Goal: Transaction & Acquisition: Purchase product/service

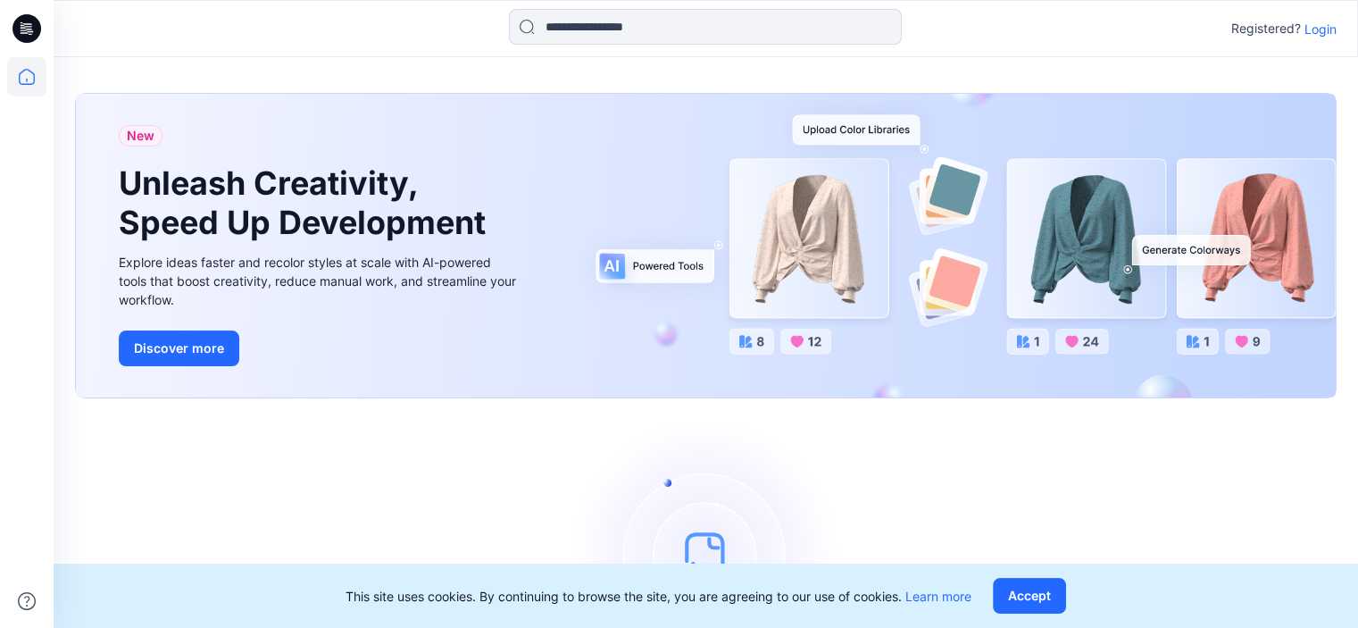
click at [1328, 29] on p "Login" at bounding box center [1320, 29] width 32 height 19
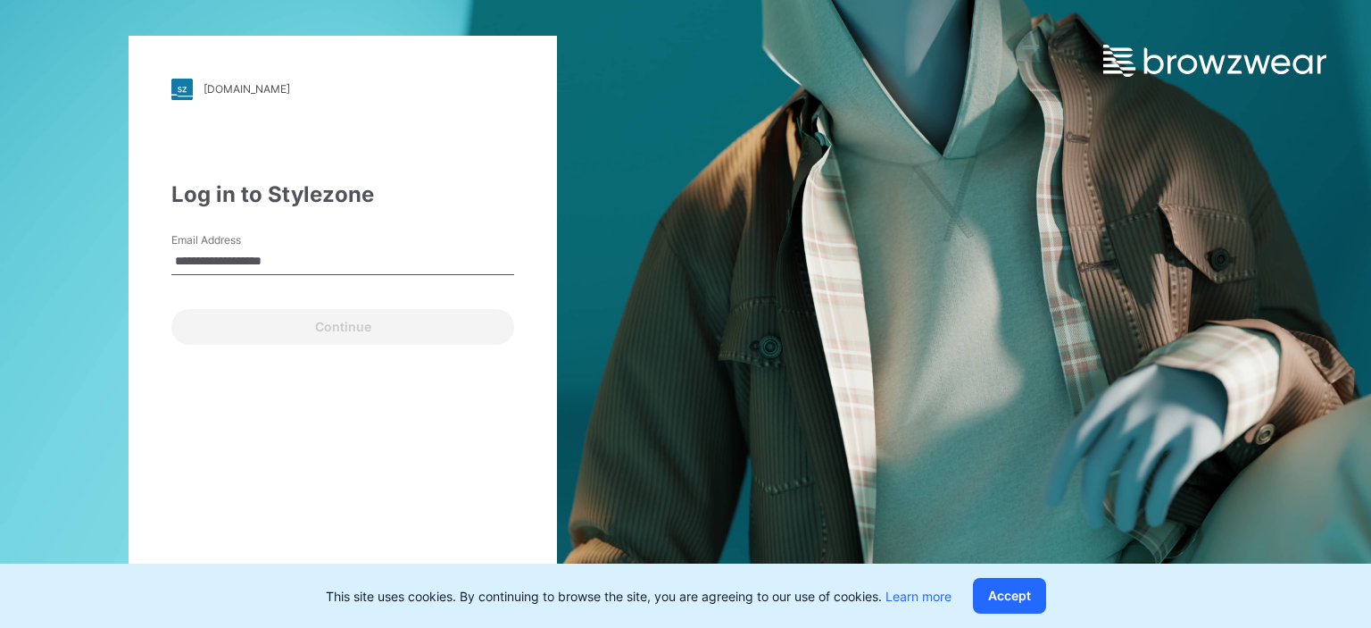
type input "**********"
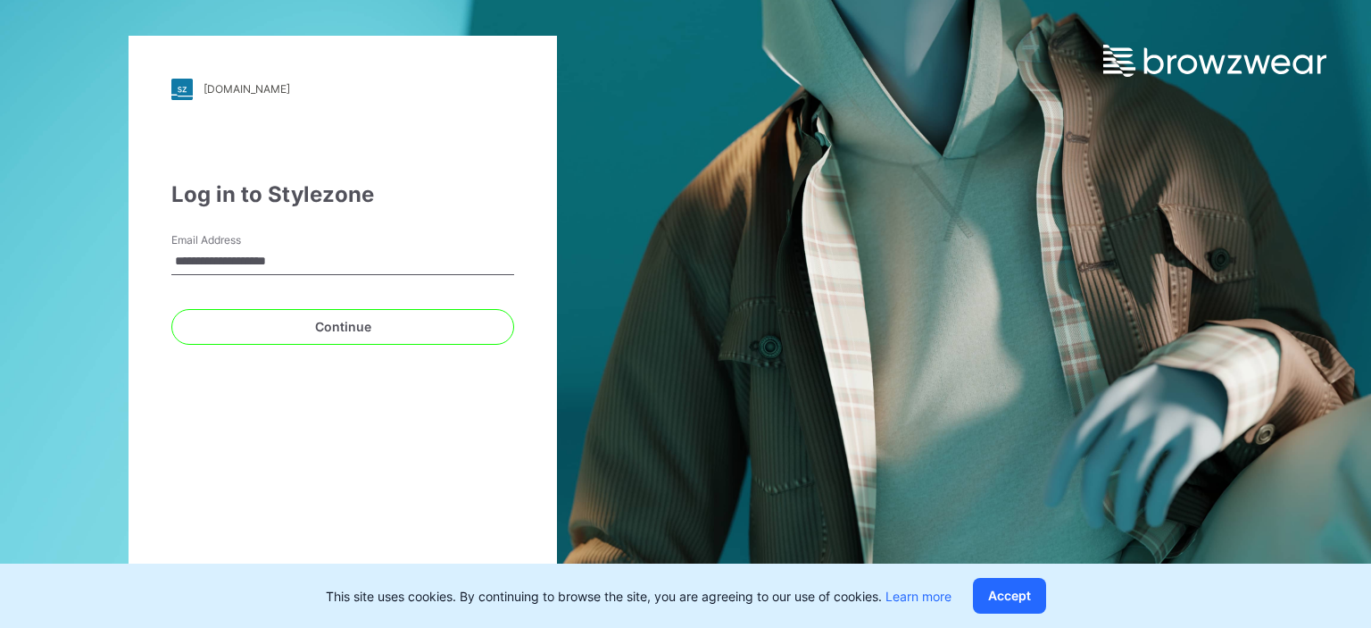
click at [171, 309] on button "Continue" at bounding box center [342, 327] width 343 height 36
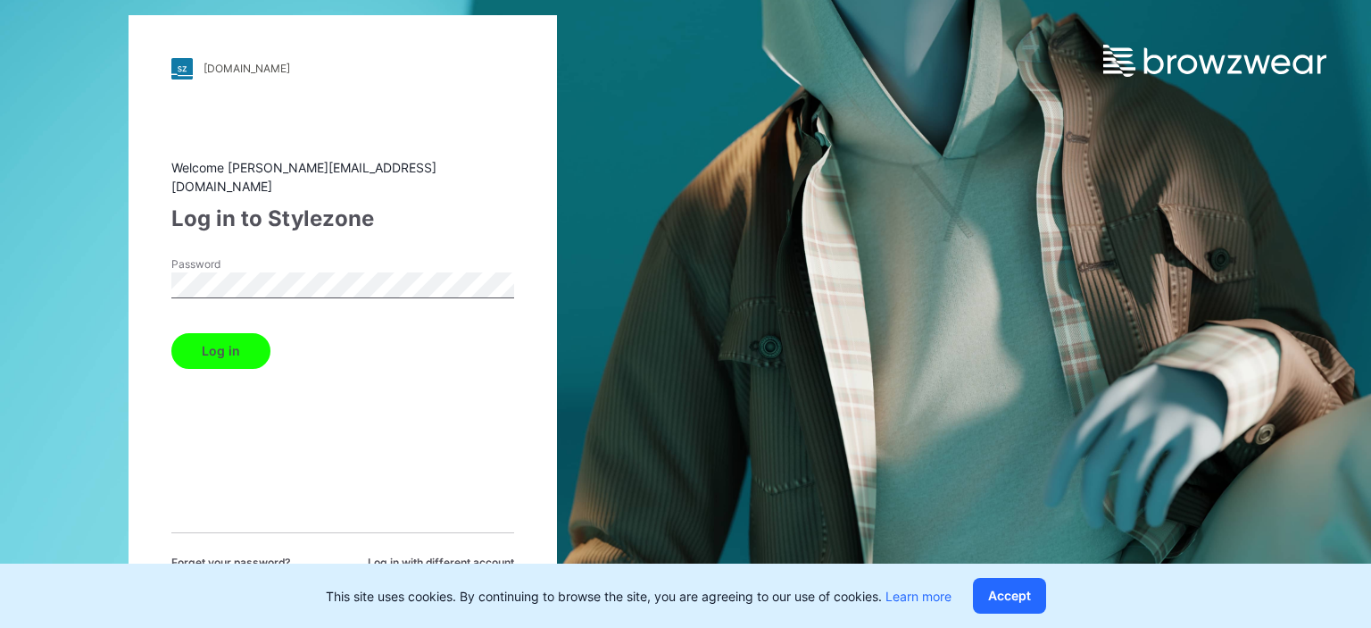
click at [171, 333] on button "Log in" at bounding box center [220, 351] width 99 height 36
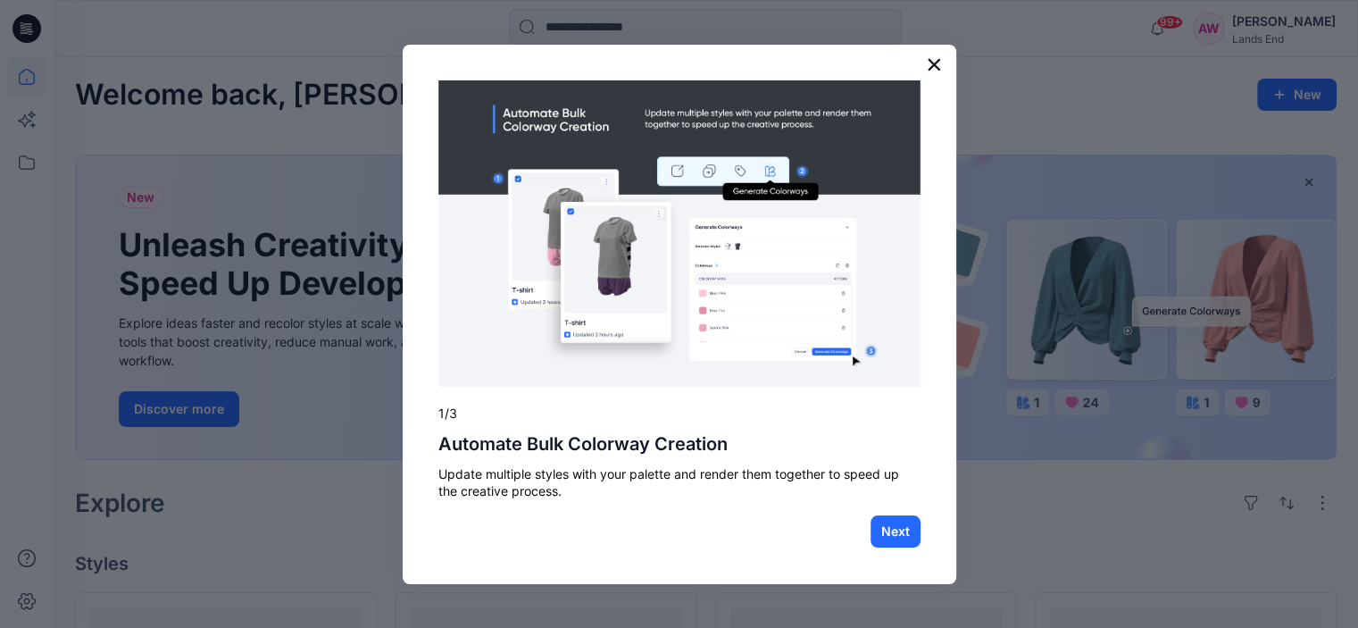
click at [932, 60] on button "×" at bounding box center [934, 64] width 17 height 29
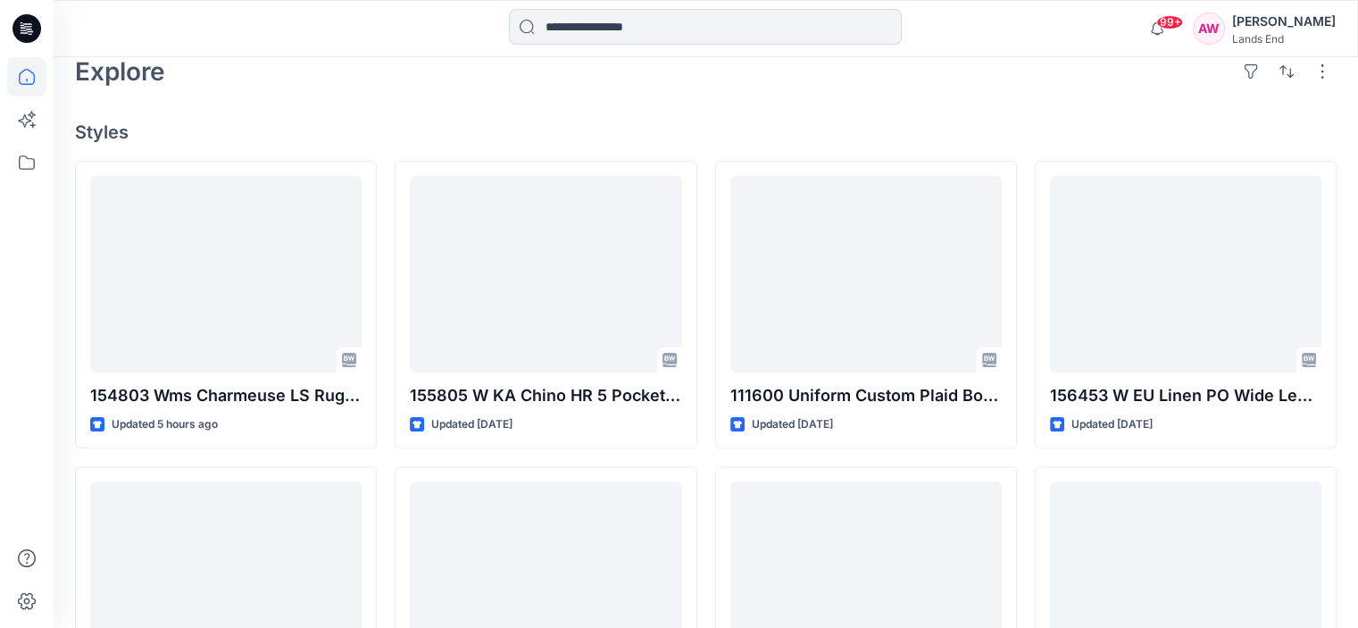
scroll to position [462, 0]
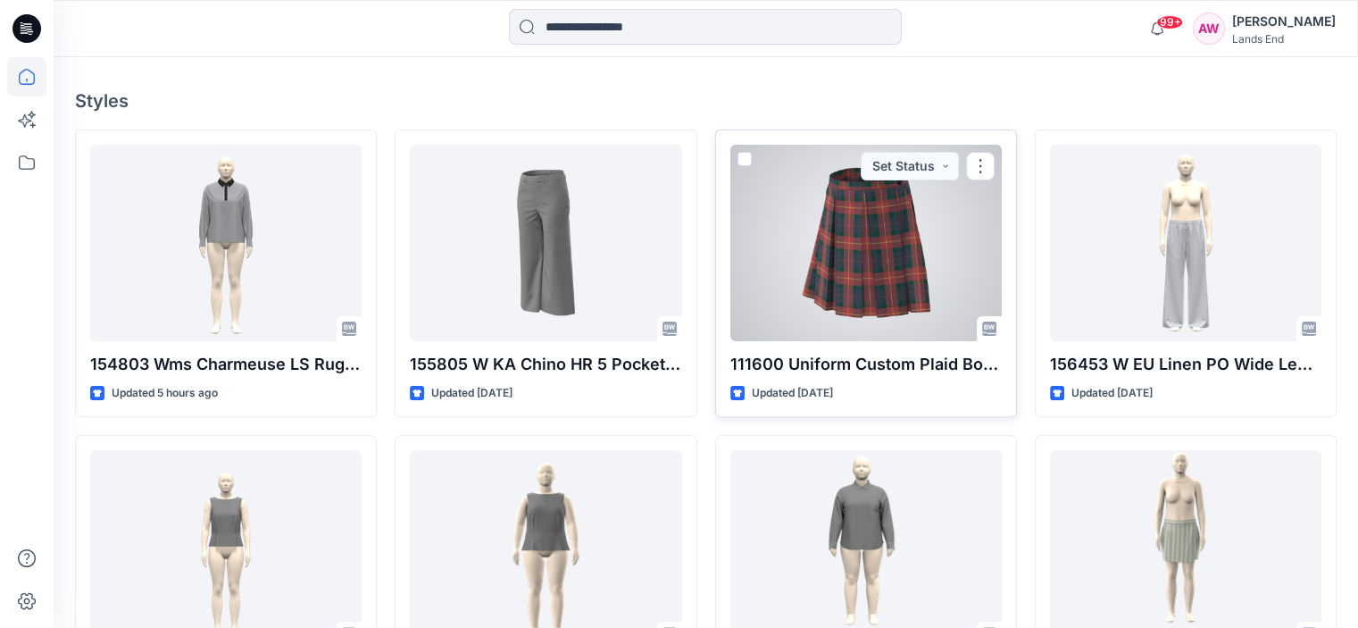
click at [882, 239] on div at bounding box center [865, 243] width 271 height 196
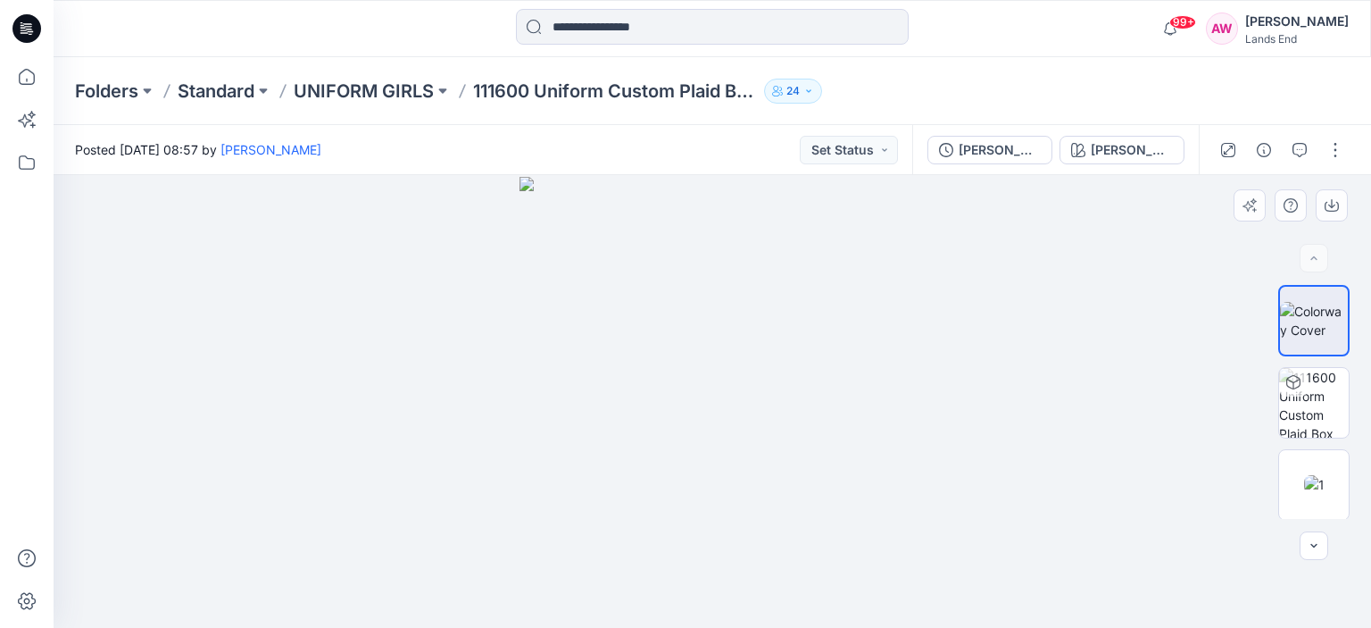
click at [1035, 299] on div at bounding box center [713, 401] width 1318 height 453
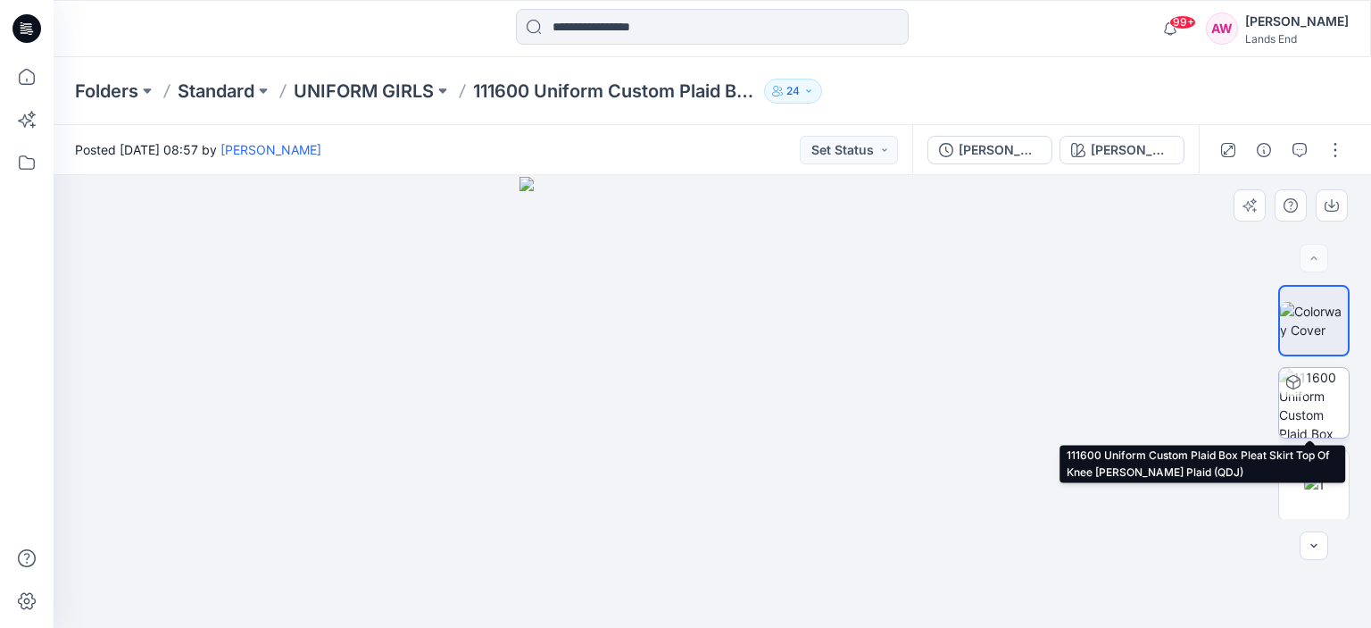
click at [1310, 402] on img at bounding box center [1314, 403] width 70 height 70
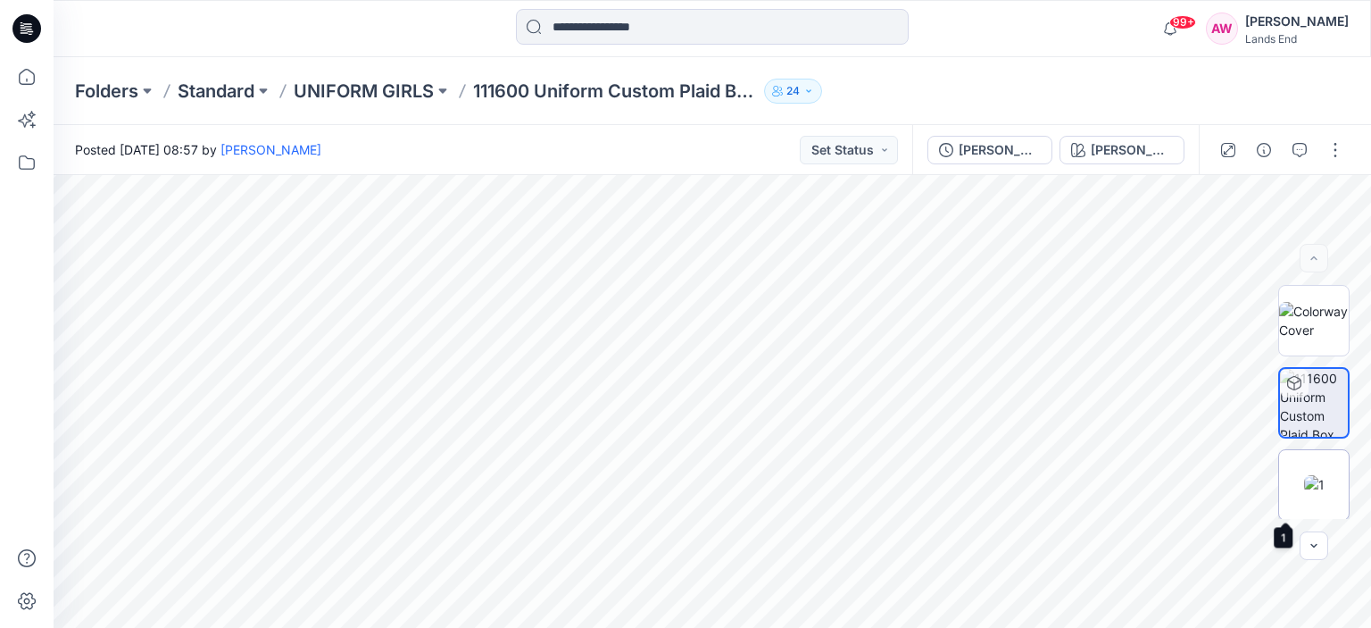
click at [1317, 478] on img at bounding box center [1314, 484] width 21 height 19
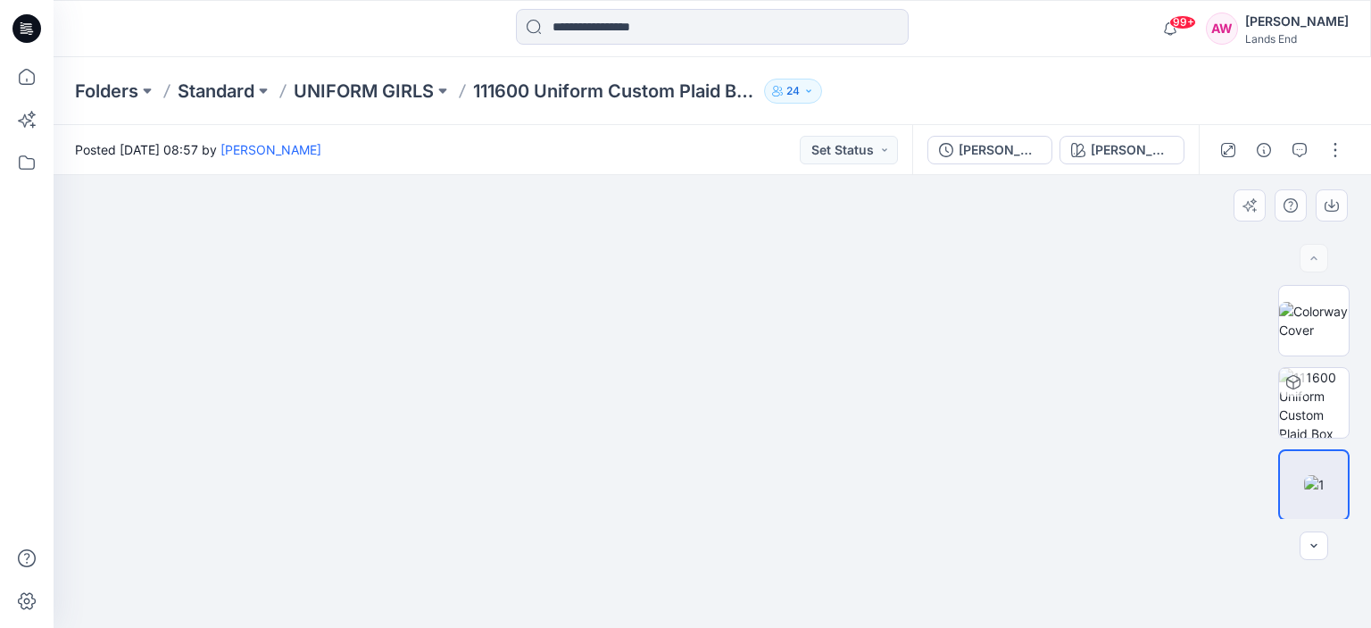
drag, startPoint x: 563, startPoint y: 395, endPoint x: 514, endPoint y: 436, distance: 63.4
